Goal: Information Seeking & Learning: Check status

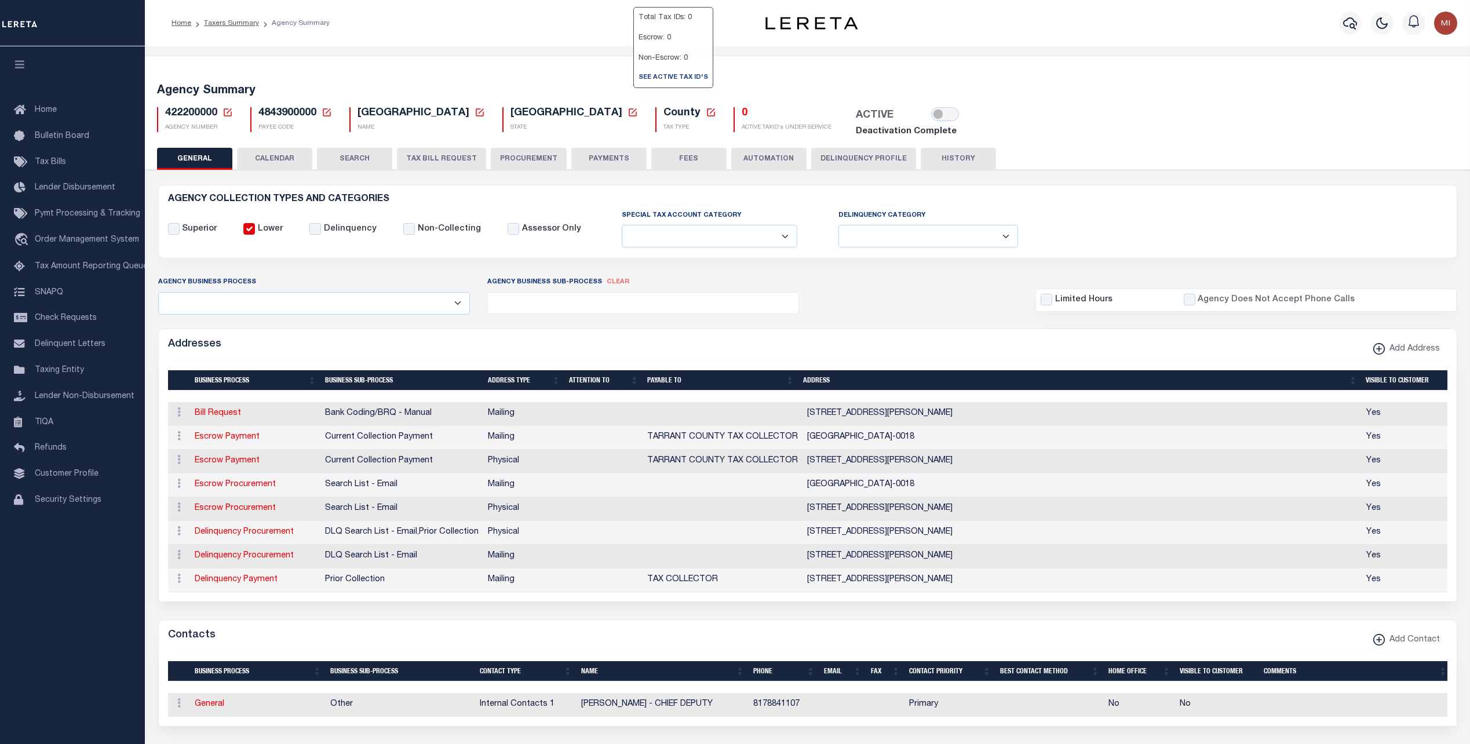
select select
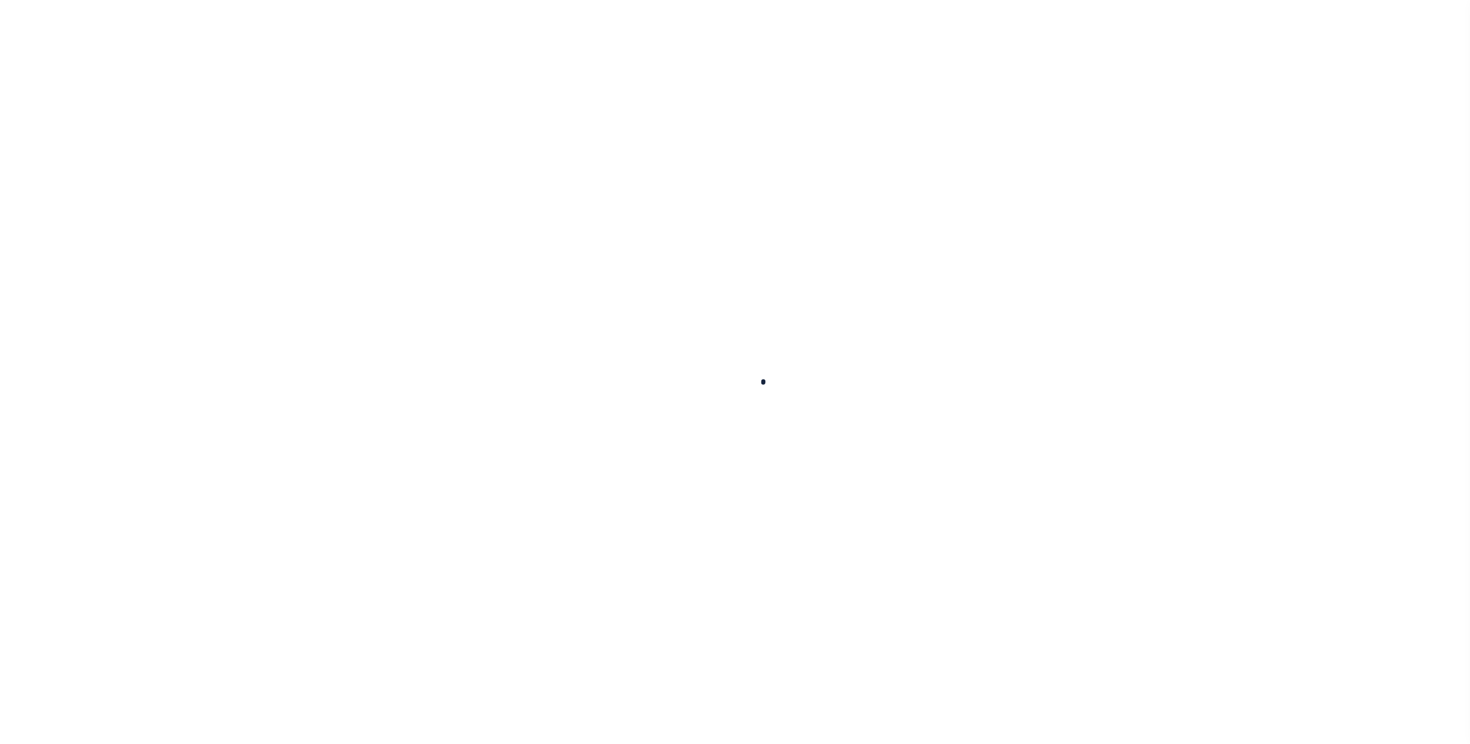
select select
checkbox input "false"
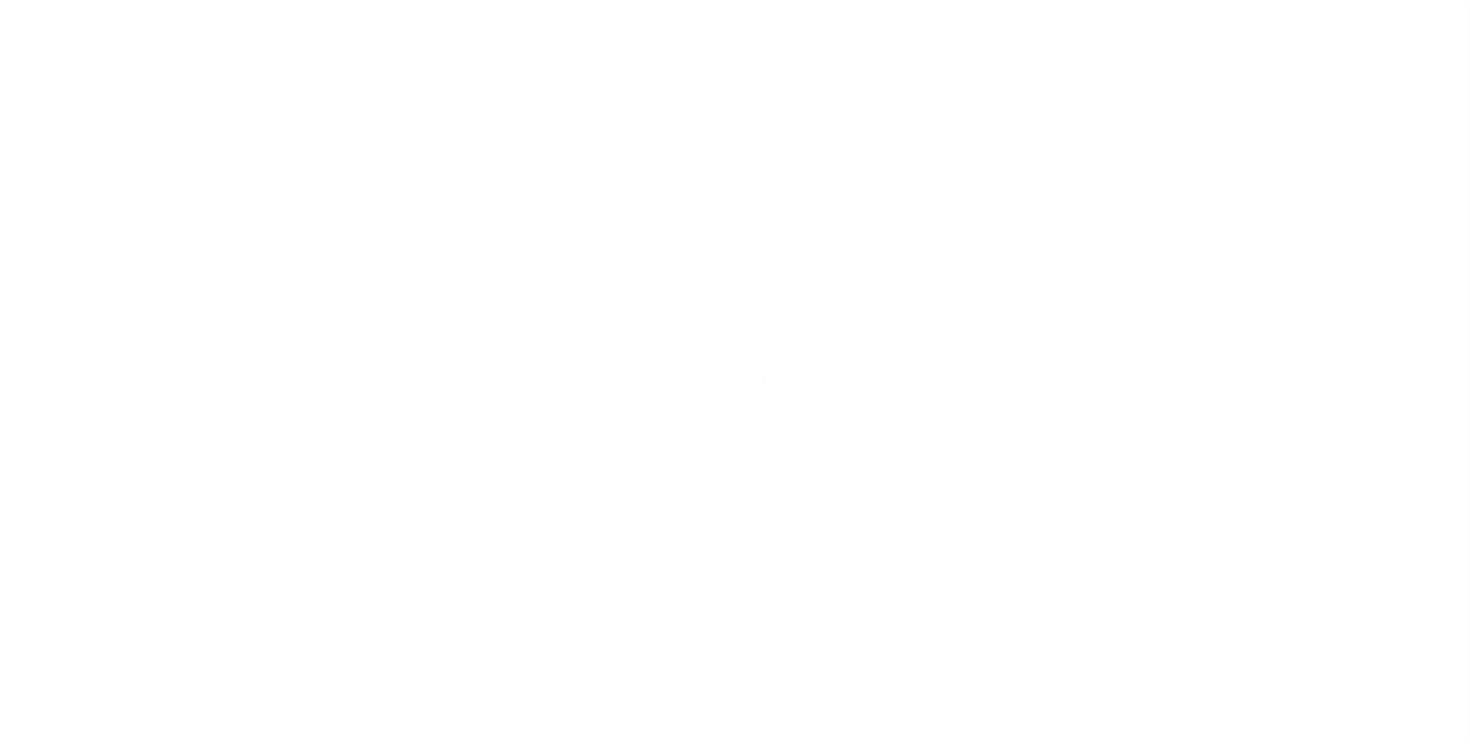
checkbox input "false"
type input "4843900000"
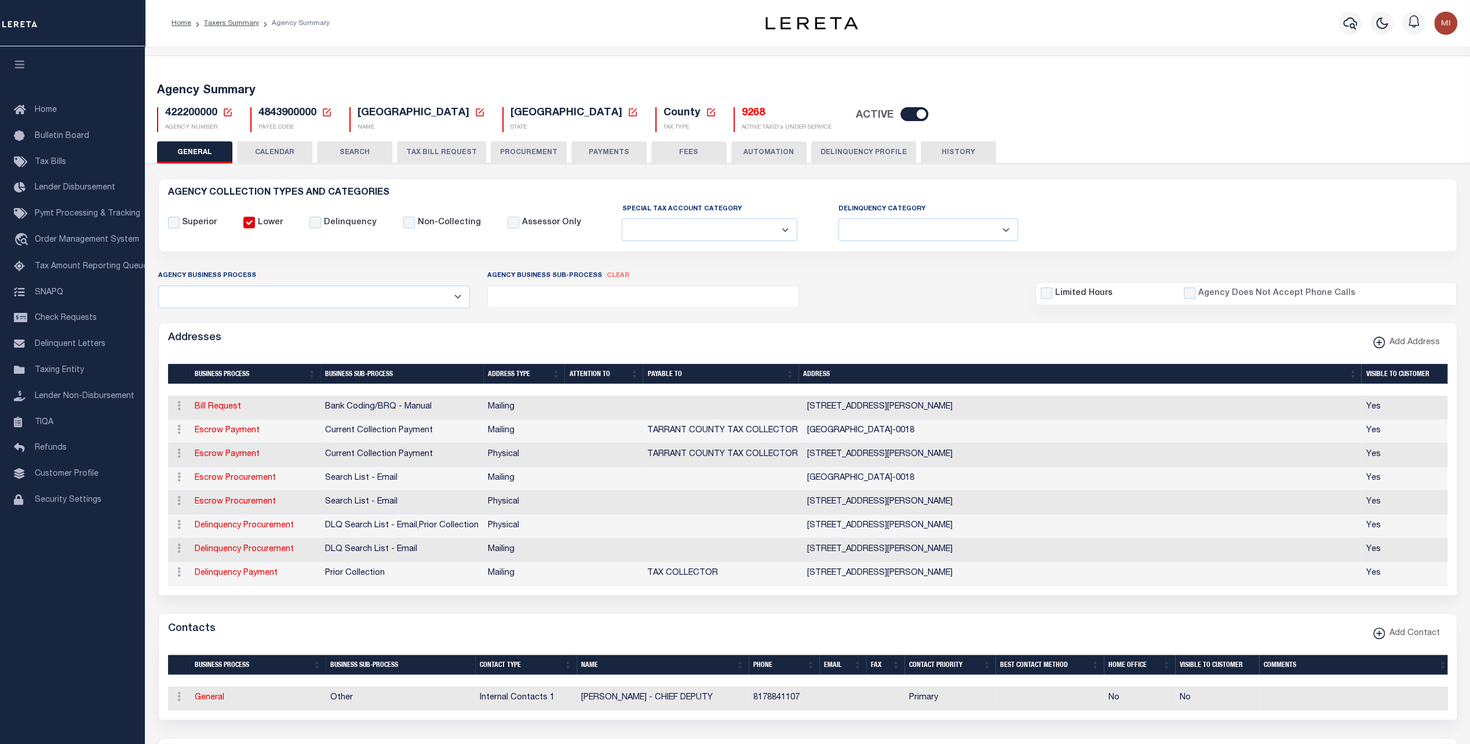
click at [666, 103] on div "422200000 Agency Number Edit Cancel Ok" at bounding box center [807, 115] width 1319 height 34
click at [647, 87] on link "See Active Tax ID's" at bounding box center [673, 77] width 79 height 19
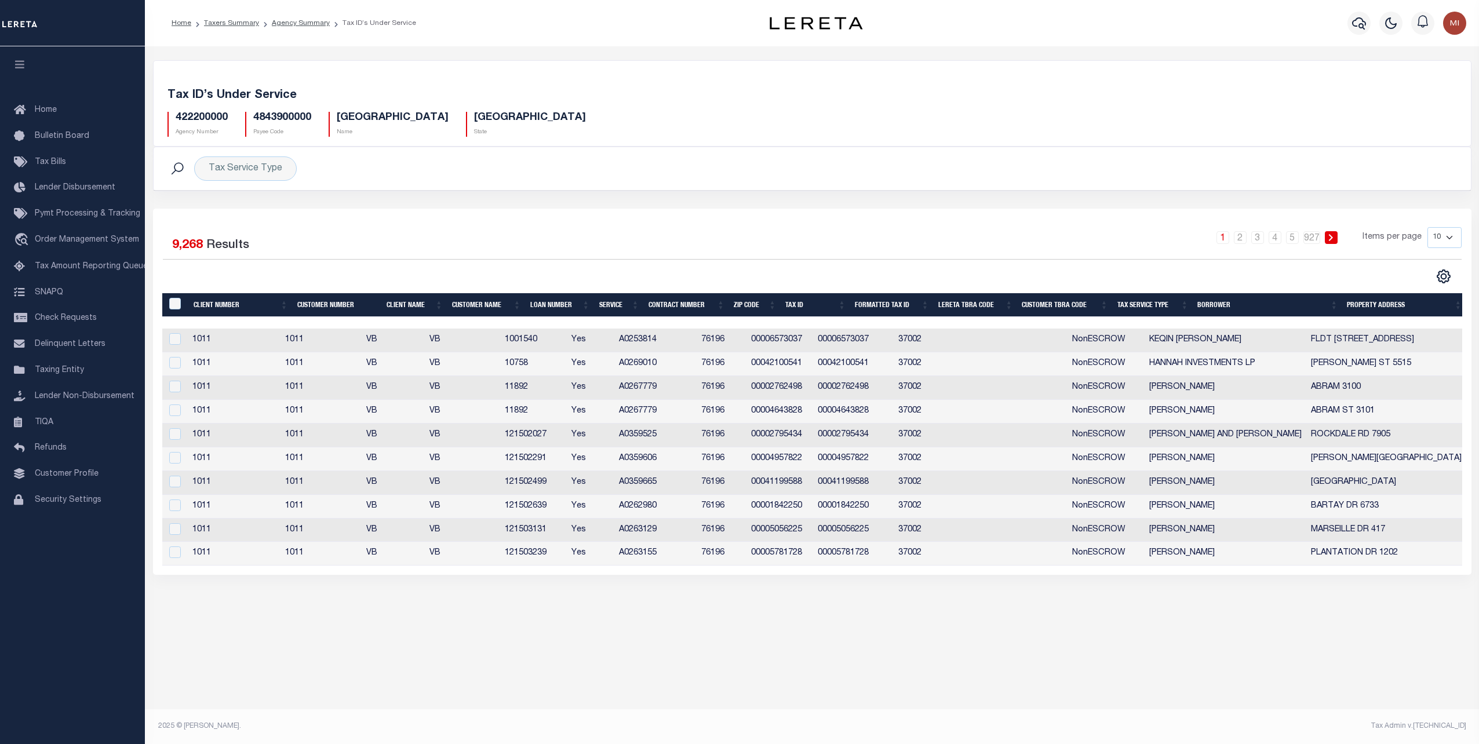
click at [809, 338] on td "00006573037" at bounding box center [779, 341] width 67 height 24
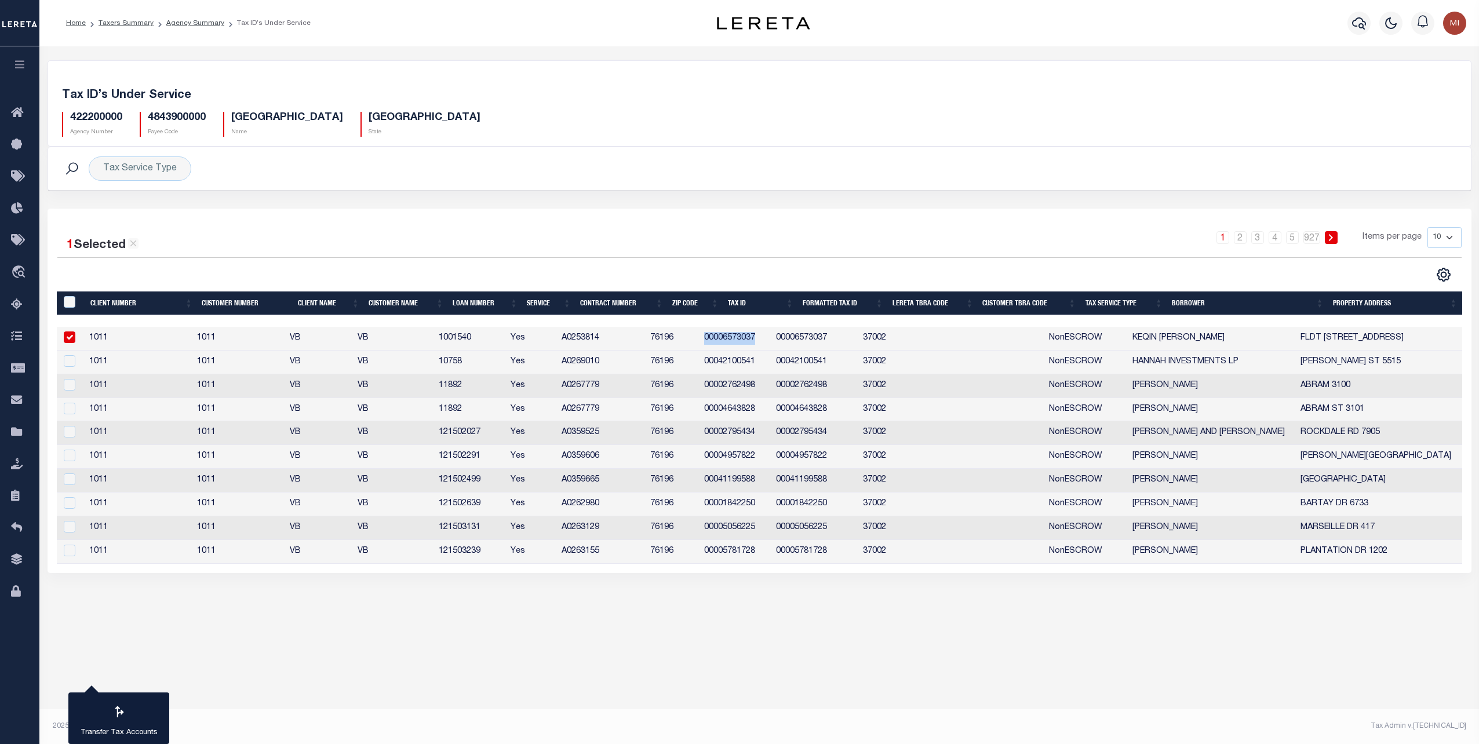
click at [772, 338] on td "00006573037" at bounding box center [735, 339] width 72 height 24
checkbox input "false"
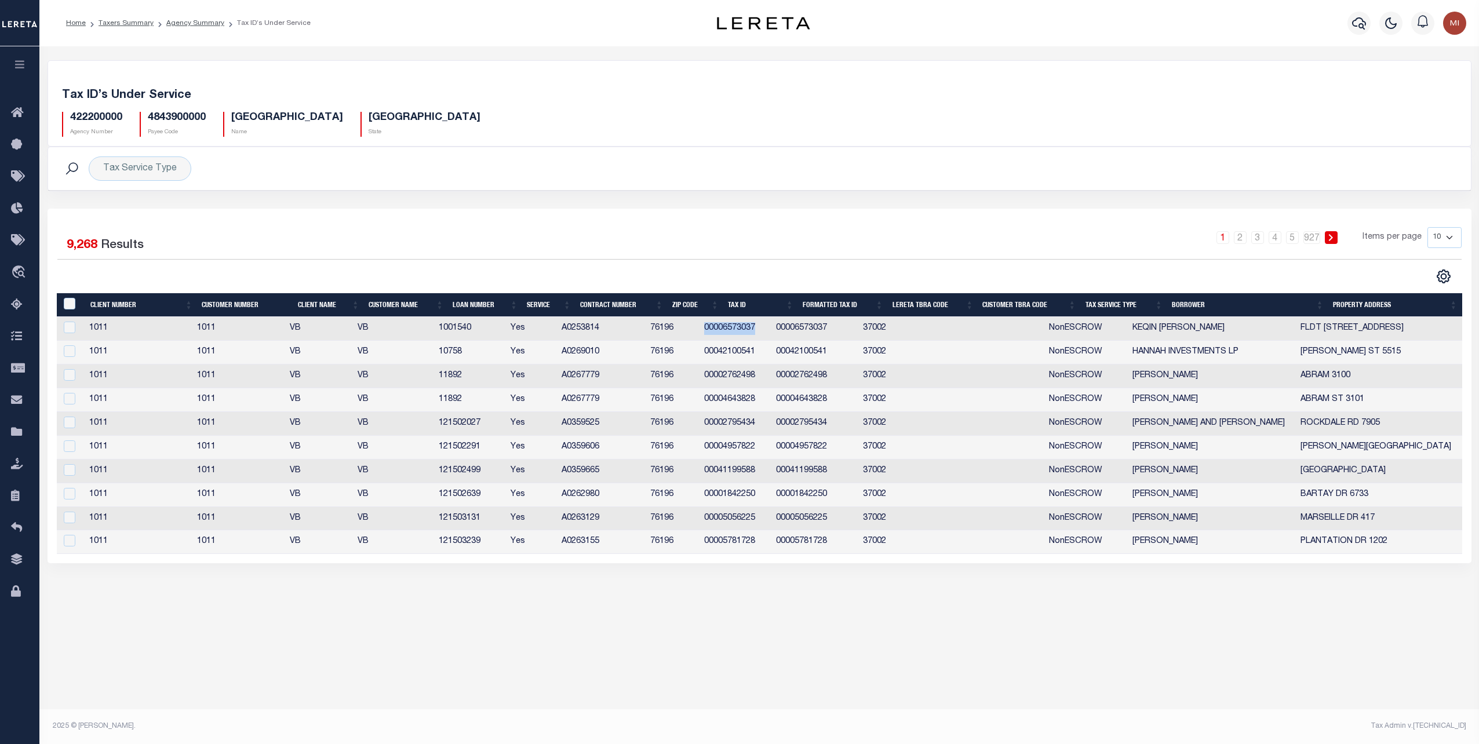
copy td "00006573037"
click at [1357, 22] on icon "button" at bounding box center [1359, 23] width 14 height 14
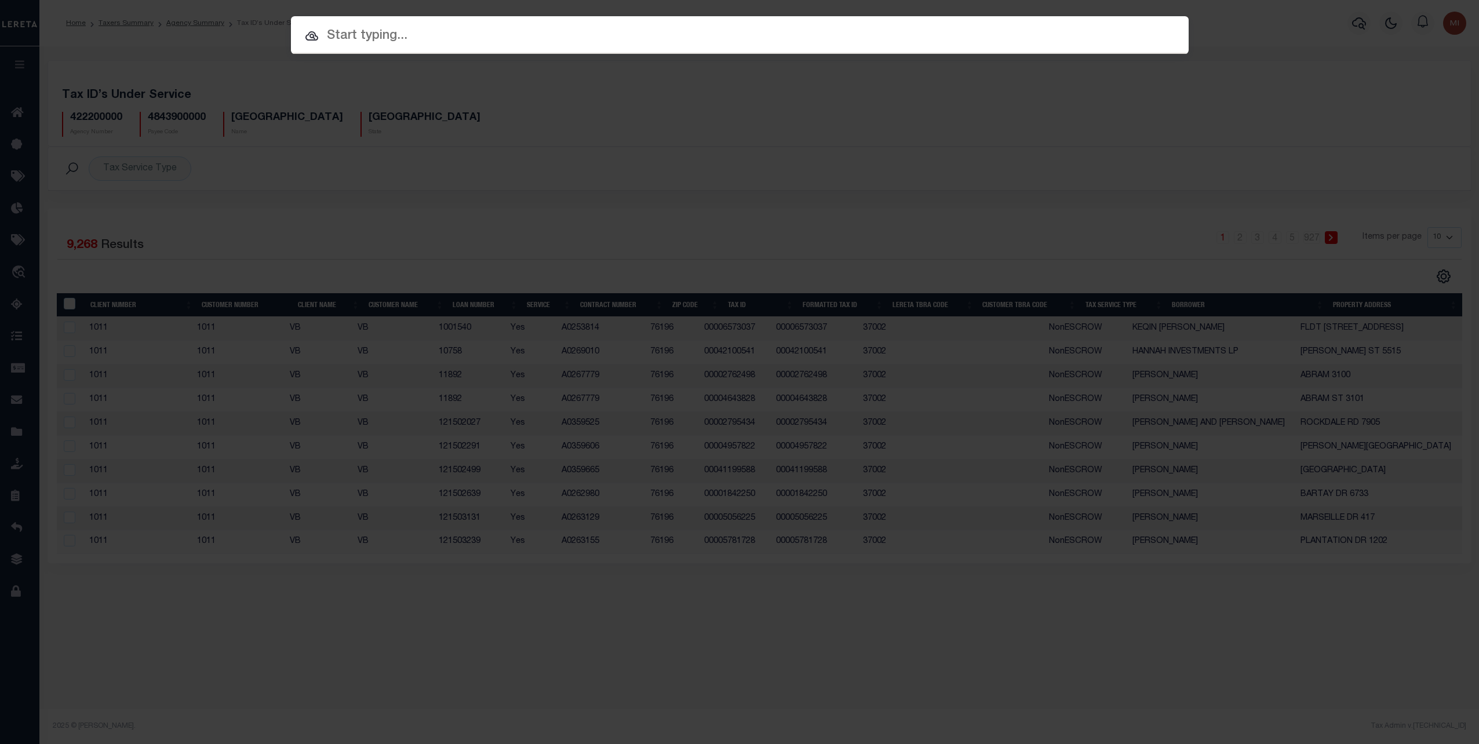
paste input "00006573037"
type input "00006573037"
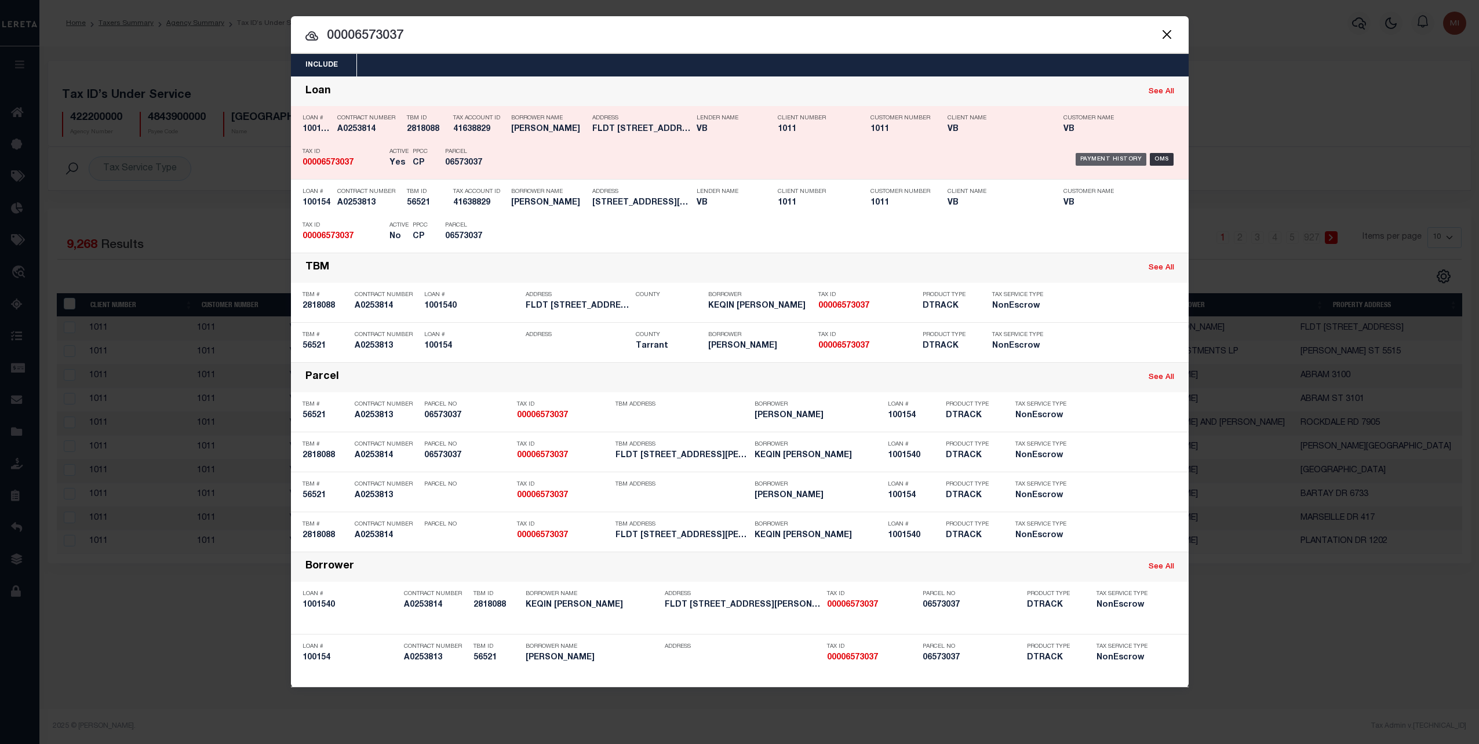
drag, startPoint x: 1117, startPoint y: 156, endPoint x: 1097, endPoint y: 154, distance: 19.8
click at [1117, 156] on div "Payment History" at bounding box center [1110, 159] width 71 height 13
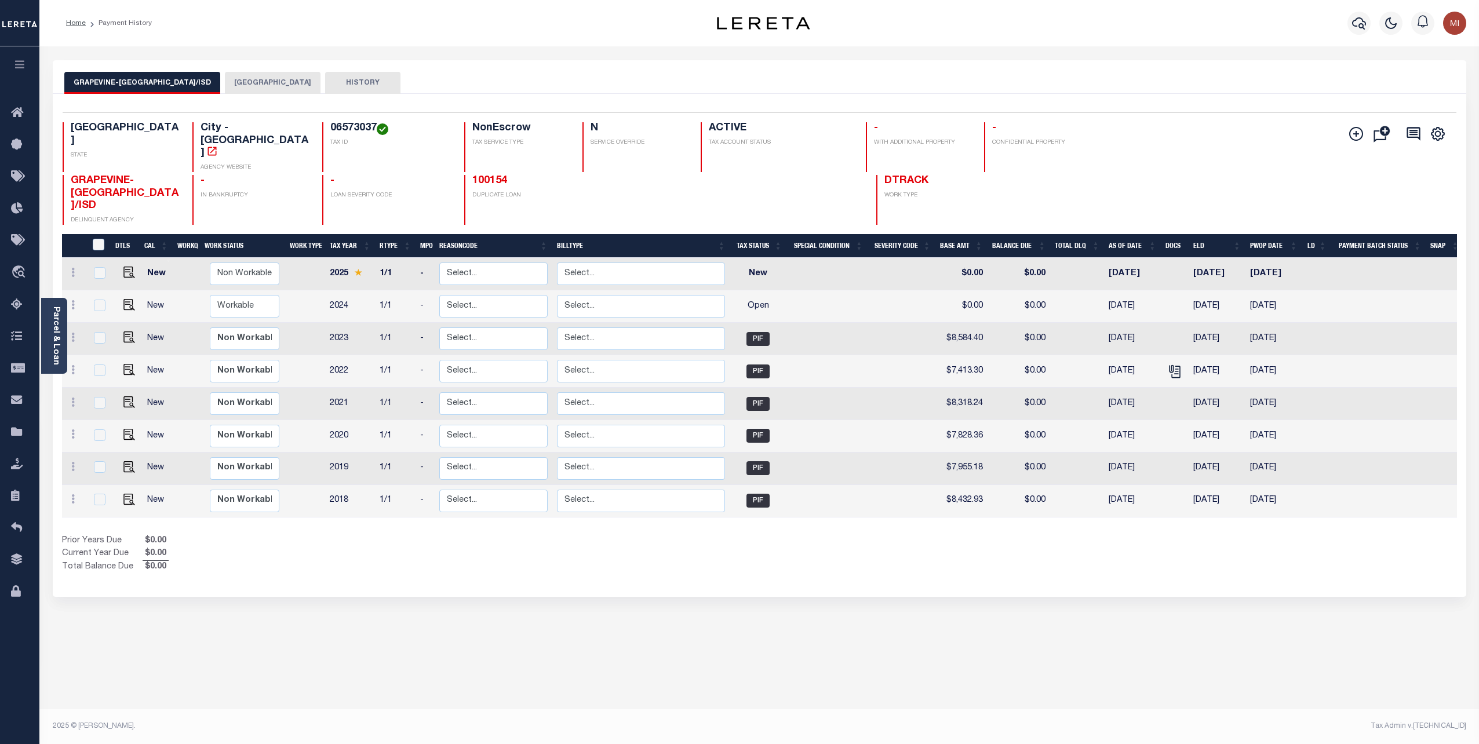
click at [338, 84] on button "HISTORY" at bounding box center [362, 83] width 75 height 22
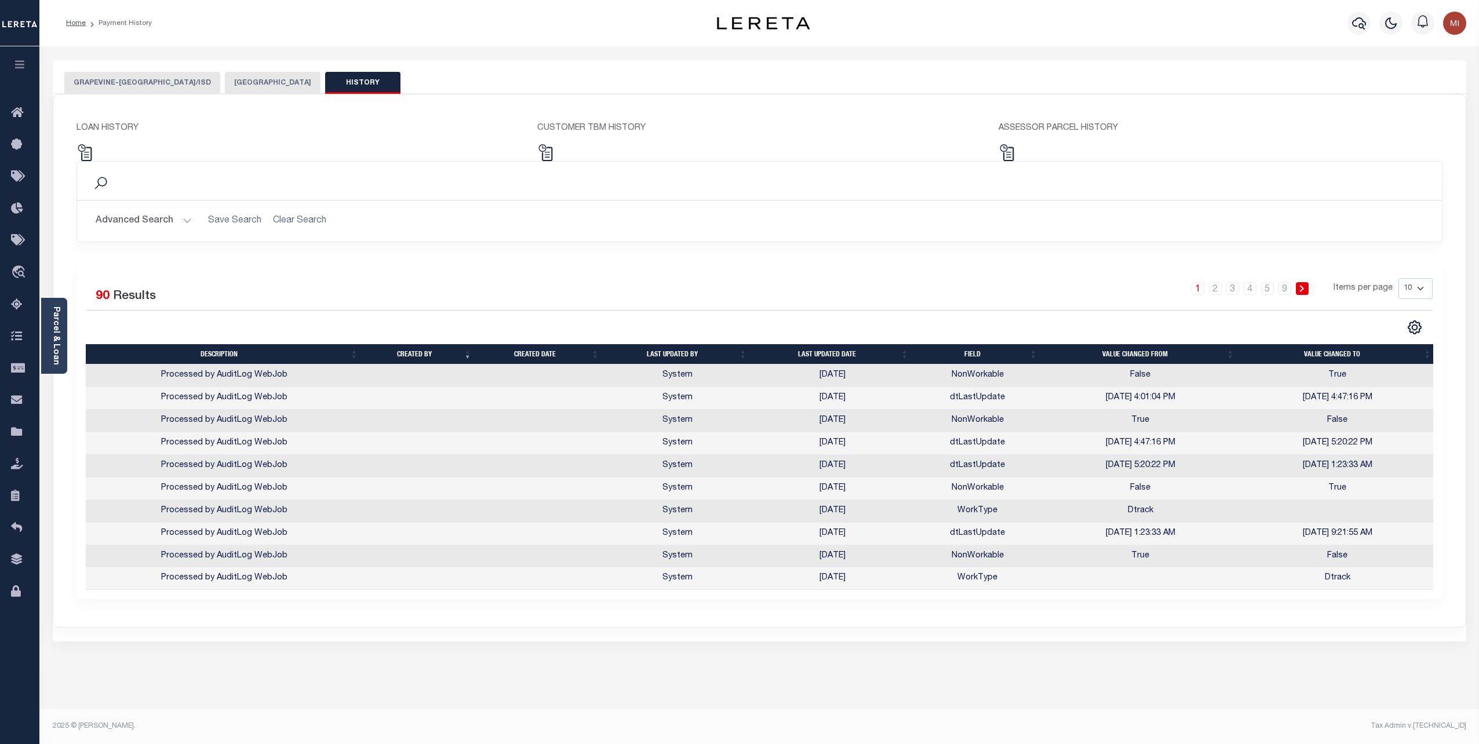
click at [819, 346] on th "Last updated date" at bounding box center [832, 354] width 162 height 20
click at [815, 351] on th "Last updated date" at bounding box center [835, 354] width 162 height 20
